Goal: Navigation & Orientation: Find specific page/section

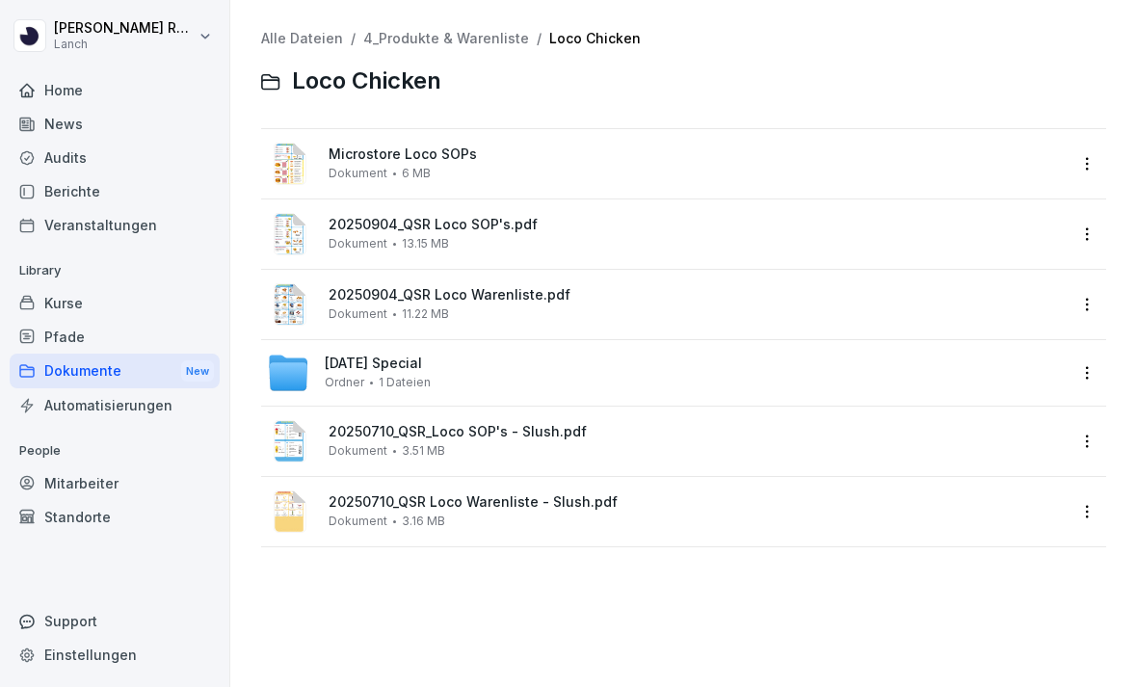
click at [68, 108] on div "News" at bounding box center [115, 124] width 210 height 34
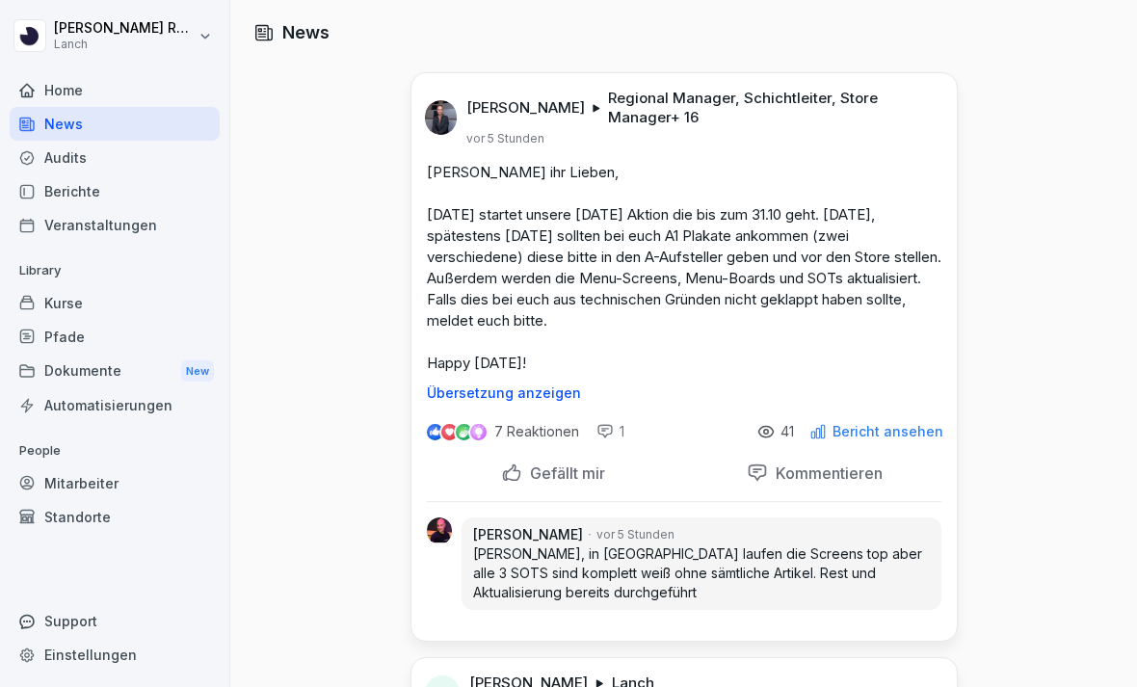
click at [50, 66] on div at bounding box center [115, 68] width 210 height 12
click at [49, 65] on div at bounding box center [115, 68] width 210 height 12
click at [65, 93] on div "Home" at bounding box center [115, 90] width 210 height 34
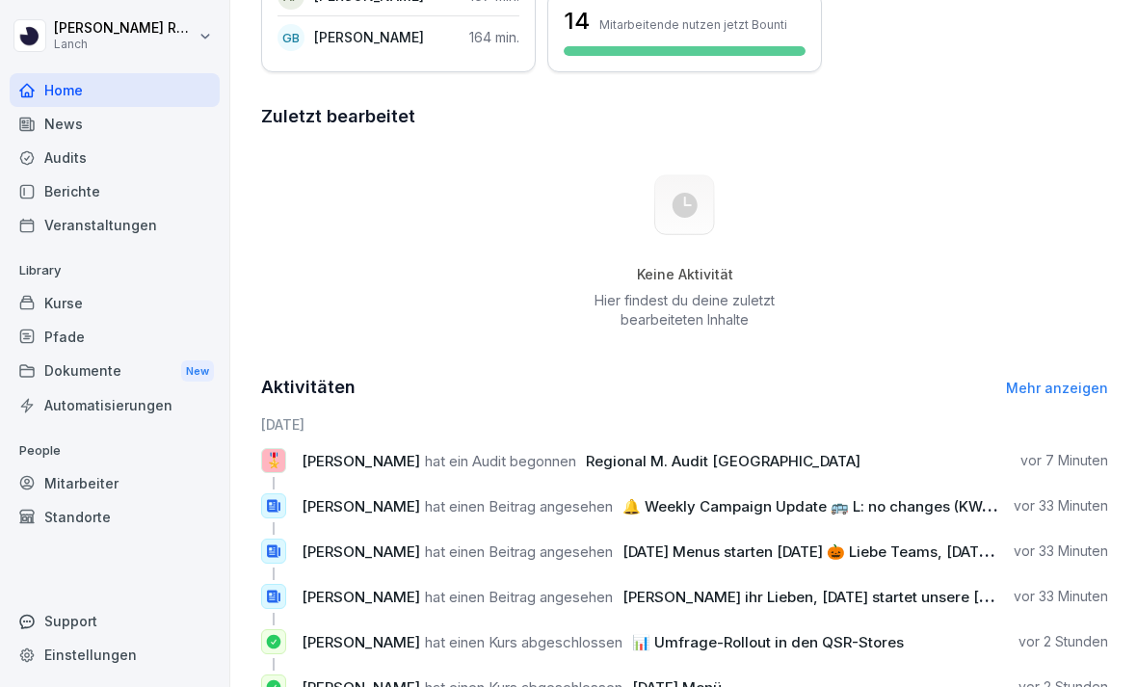
scroll to position [483, 0]
click at [1072, 389] on link "Mehr anzeigen" at bounding box center [1057, 387] width 102 height 16
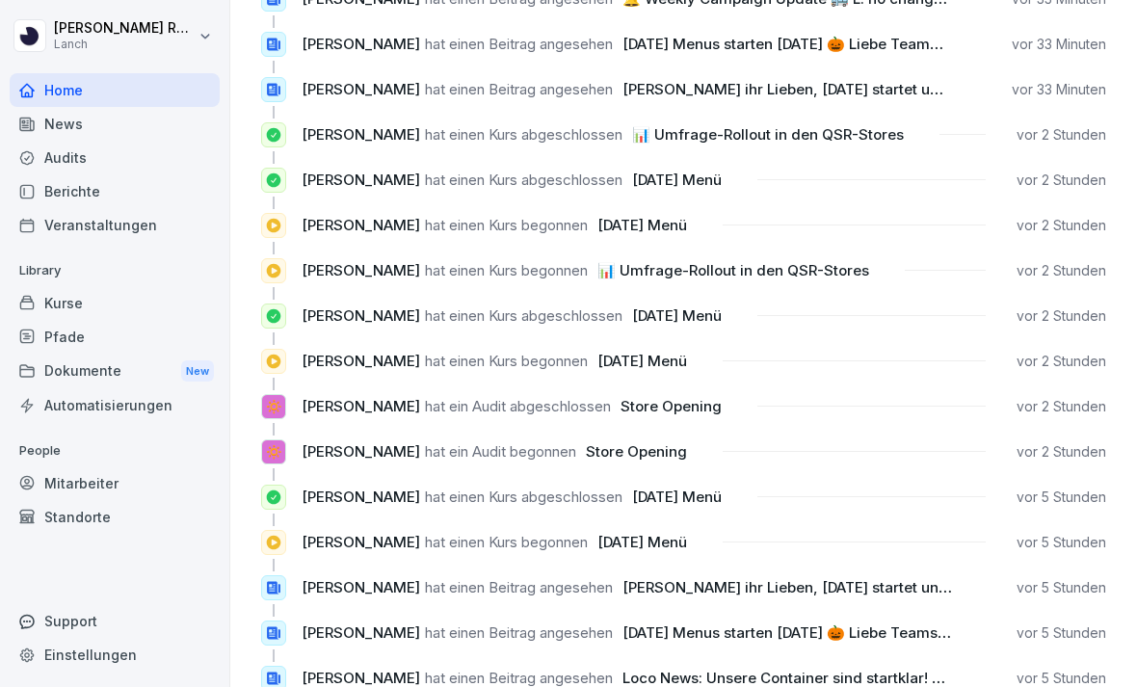
scroll to position [209, 0]
click at [59, 110] on div "News" at bounding box center [115, 124] width 210 height 34
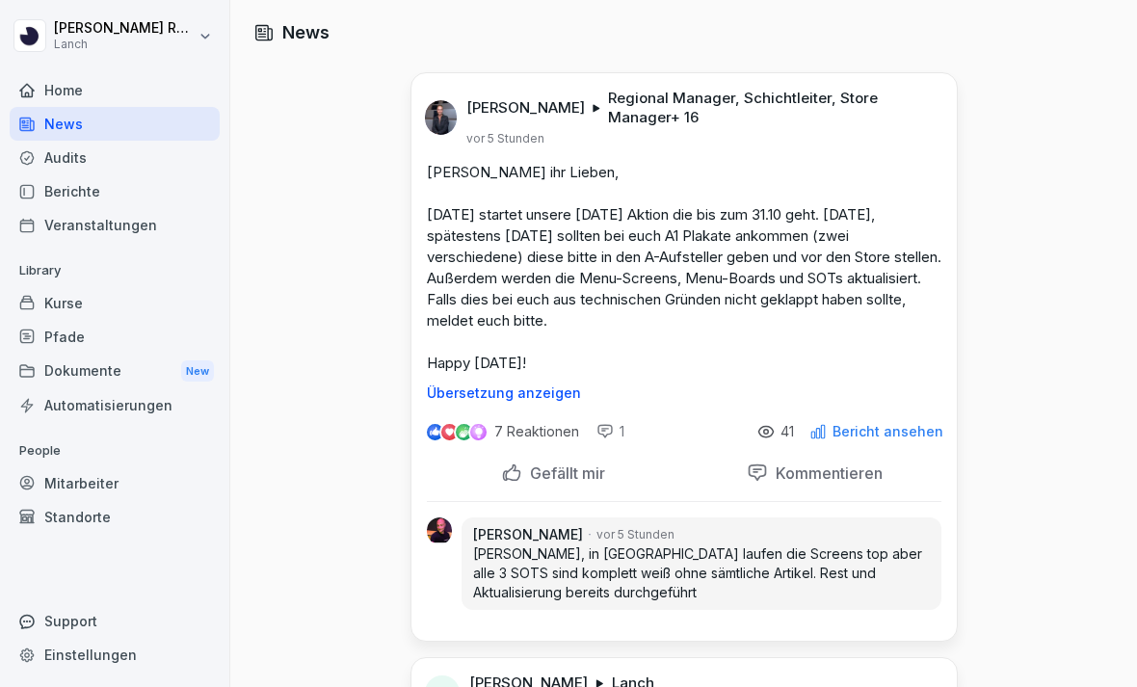
click at [57, 148] on div "Audits" at bounding box center [115, 158] width 210 height 34
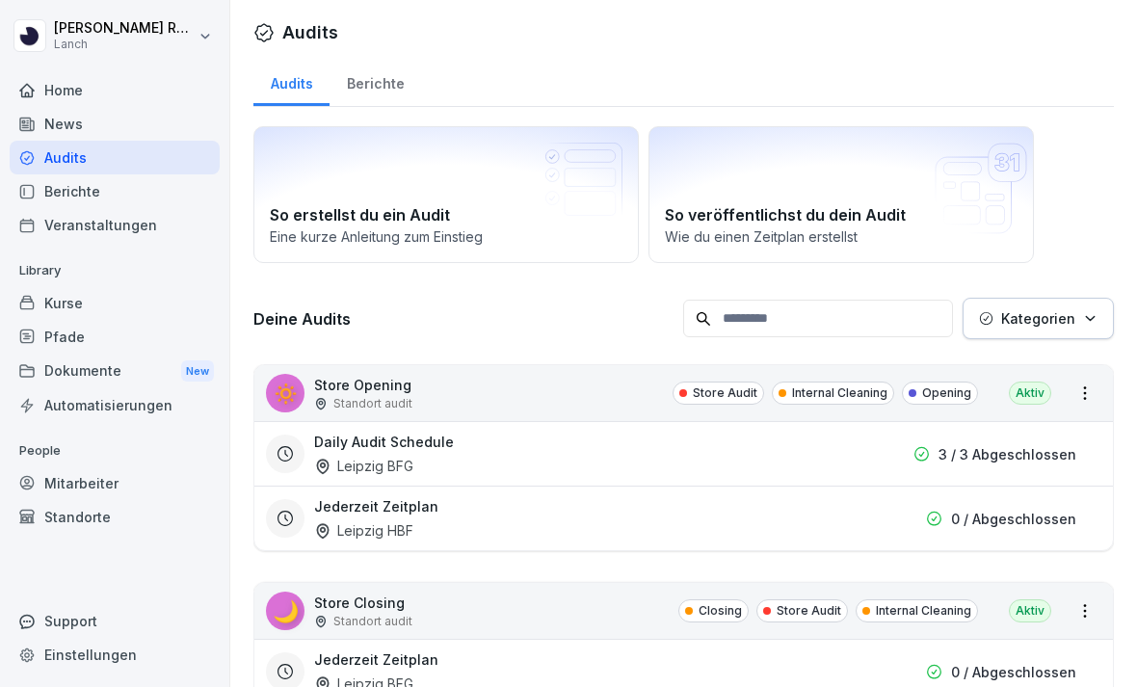
click at [45, 106] on div "Home" at bounding box center [115, 90] width 210 height 34
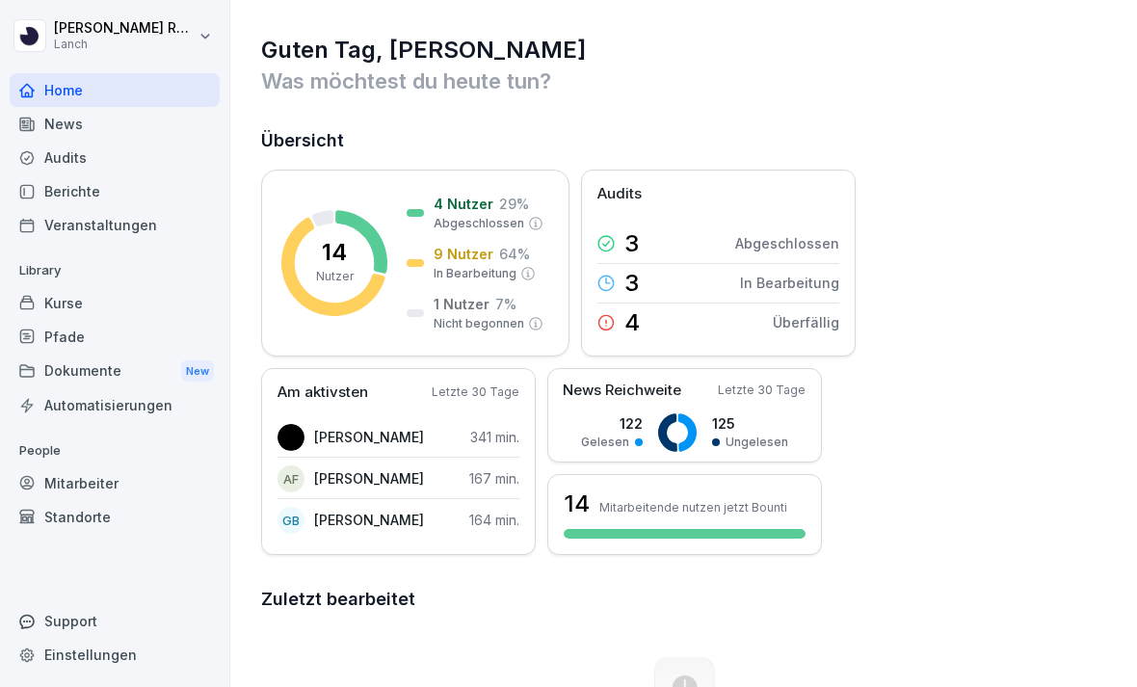
click at [44, 124] on div "News" at bounding box center [115, 124] width 210 height 34
